Goal: Information Seeking & Learning: Learn about a topic

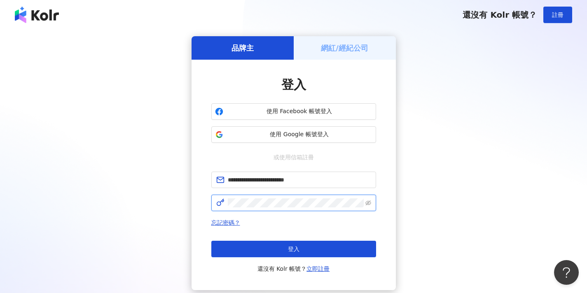
click at [293, 249] on button "登入" at bounding box center [293, 249] width 165 height 16
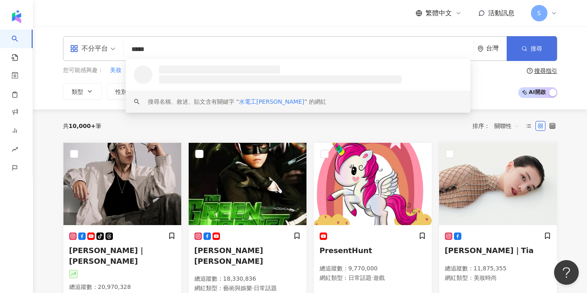
type input "*****"
click at [521, 54] on button "搜尋" at bounding box center [532, 48] width 50 height 25
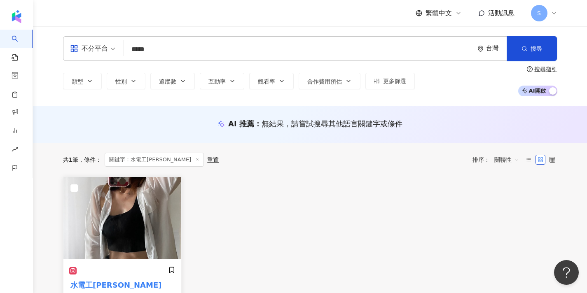
click at [117, 224] on img at bounding box center [122, 218] width 118 height 82
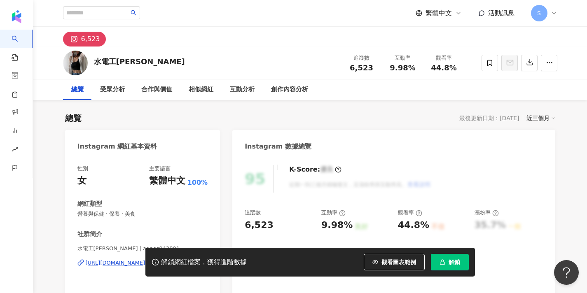
click at [440, 267] on button "解鎖" at bounding box center [450, 262] width 38 height 16
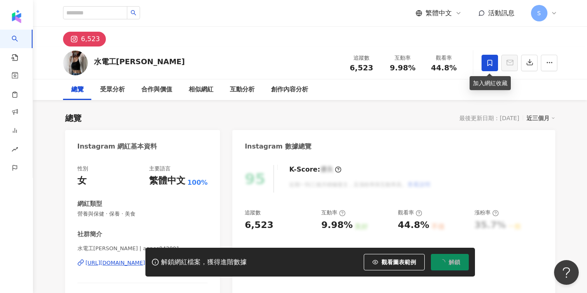
click at [488, 61] on icon at bounding box center [489, 62] width 7 height 7
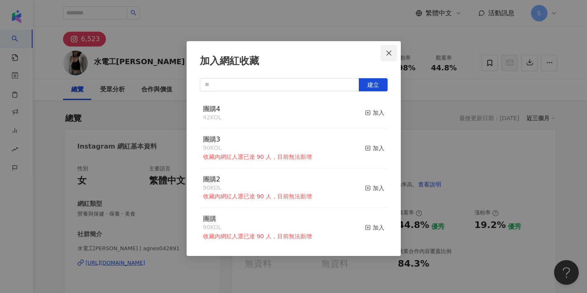
click at [386, 52] on icon "close" at bounding box center [389, 53] width 7 height 7
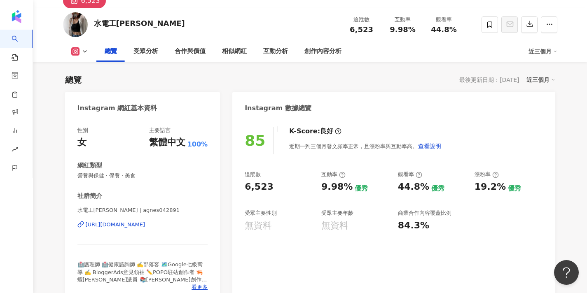
scroll to position [38, 0]
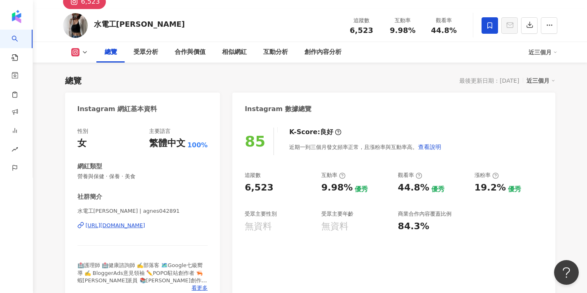
click at [492, 25] on icon at bounding box center [490, 25] width 5 height 6
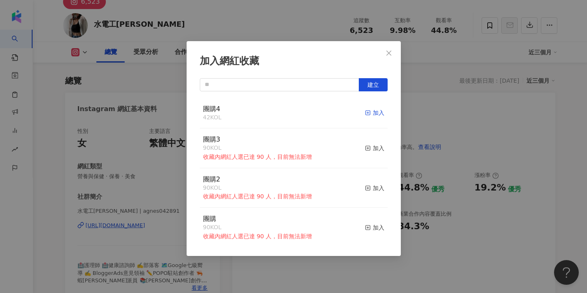
click at [370, 113] on rect "button" at bounding box center [368, 113] width 5 height 5
click at [388, 49] on button "Close" at bounding box center [389, 53] width 16 height 16
